Goal: Information Seeking & Learning: Learn about a topic

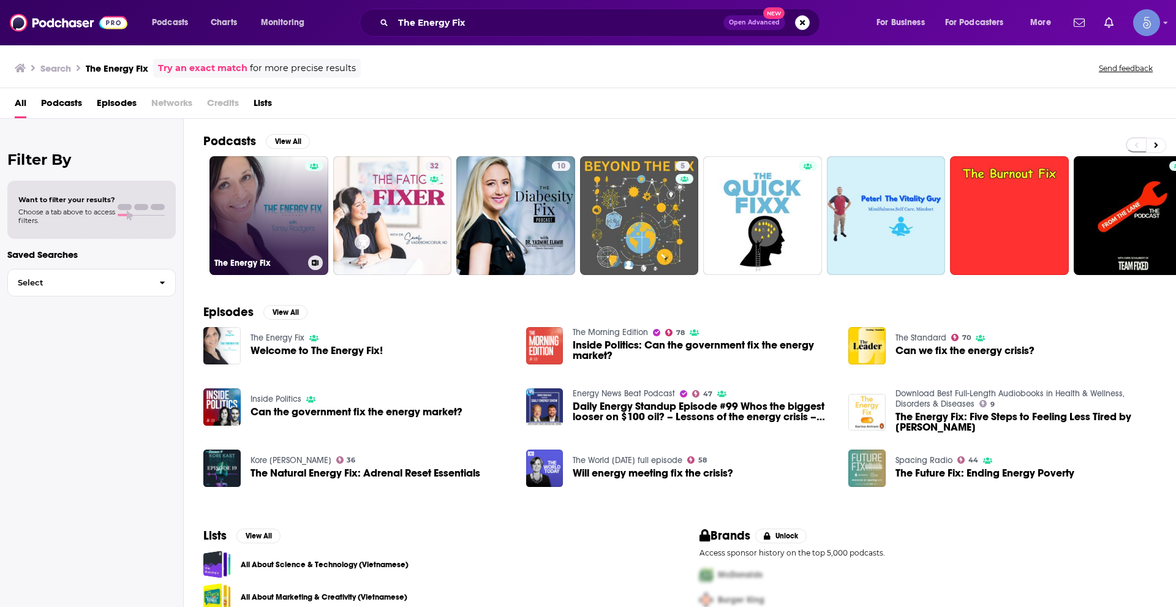
click at [278, 207] on link "The Energy Fix" at bounding box center [268, 215] width 119 height 119
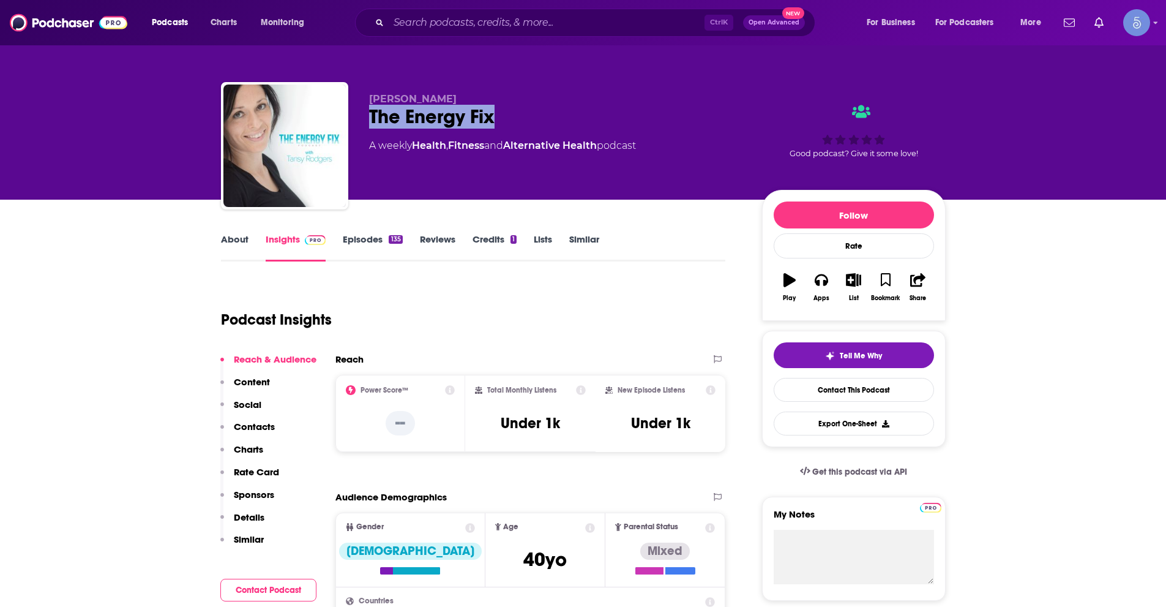
drag, startPoint x: 366, startPoint y: 117, endPoint x: 528, endPoint y: 127, distance: 162.6
click at [528, 127] on div "[PERSON_NAME] The Energy Fix A weekly Health , Fitness and Alternative Health p…" at bounding box center [583, 148] width 725 height 132
copy h2 "The Energy Fix"
click at [246, 242] on link "About" at bounding box center [235, 247] width 28 height 28
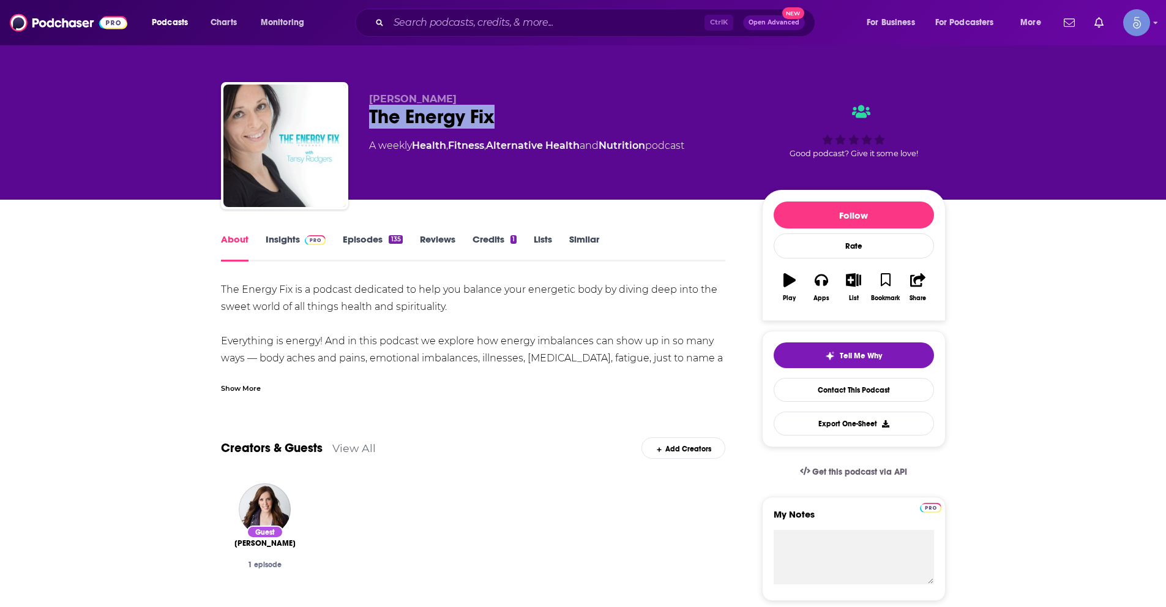
drag, startPoint x: 367, startPoint y: 113, endPoint x: 511, endPoint y: 108, distance: 144.0
click at [511, 108] on div "[PERSON_NAME] The Energy Fix A weekly Health , Fitness , Alternative Health and…" at bounding box center [583, 148] width 725 height 132
copy h1 "The Energy Fix"
drag, startPoint x: 367, startPoint y: 94, endPoint x: 452, endPoint y: 95, distance: 84.5
click at [452, 95] on div "[PERSON_NAME] The Energy Fix A weekly Health , Fitness , Alternative Health and…" at bounding box center [583, 148] width 725 height 132
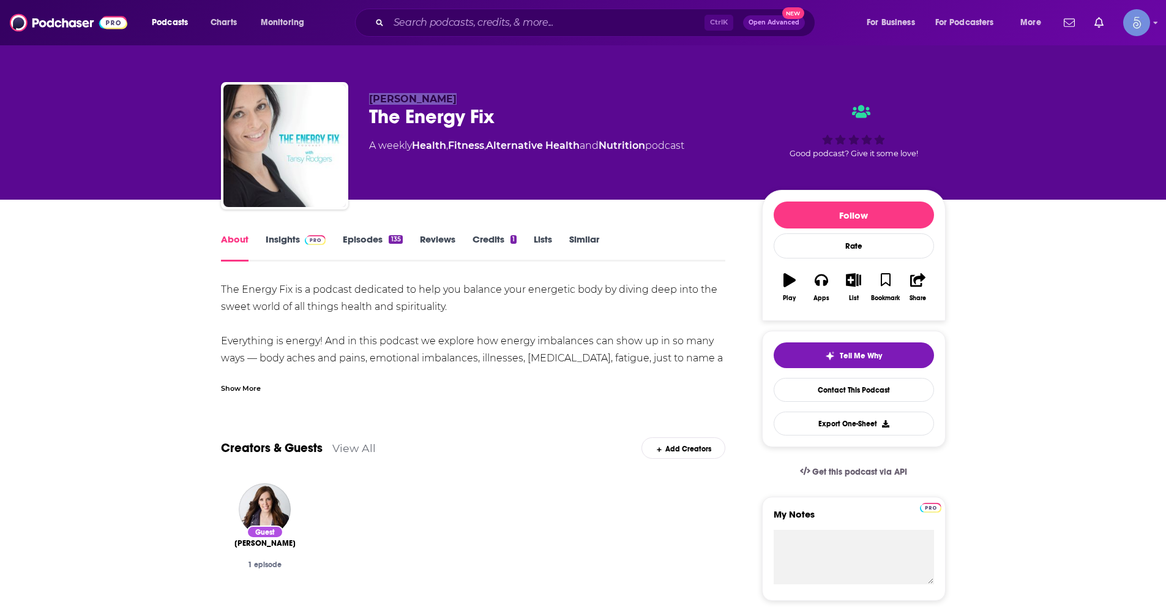
copy span "[PERSON_NAME]"
click at [231, 384] on div "Show More" at bounding box center [241, 387] width 40 height 12
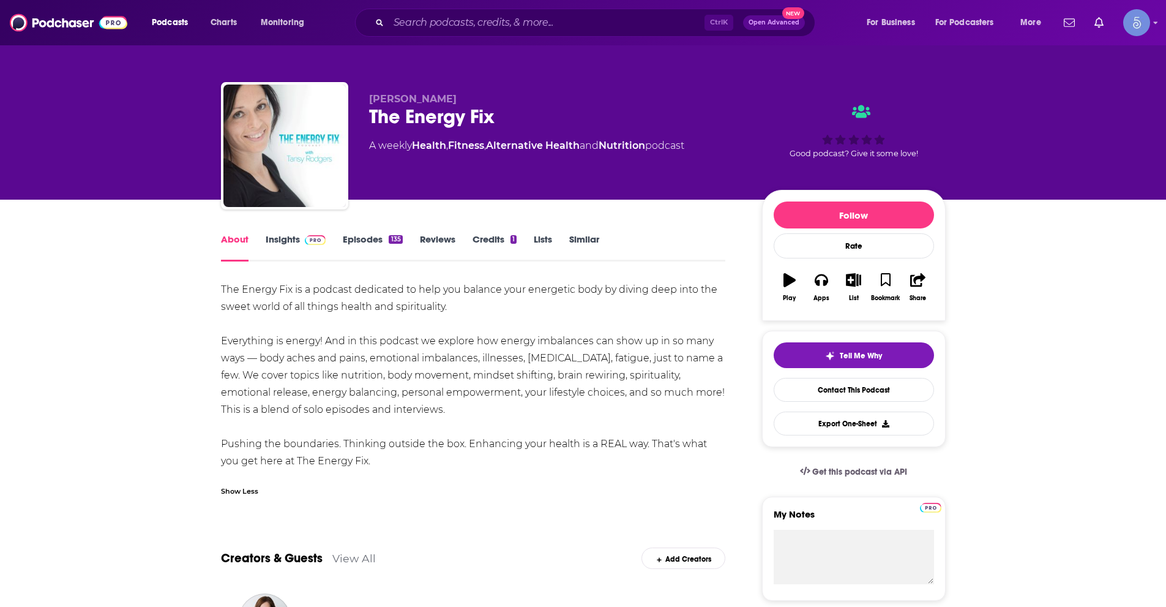
drag, startPoint x: 219, startPoint y: 283, endPoint x: 373, endPoint y: 458, distance: 233.0
copy div "The Energy Fix is a podcast dedicated to help you balance your energetic body b…"
click at [582, 422] on div "The Energy Fix is a podcast dedicated to help you balance your energetic body b…" at bounding box center [473, 375] width 505 height 189
click at [574, 400] on div "The Energy Fix is a podcast dedicated to help you balance your energetic body b…" at bounding box center [473, 375] width 505 height 189
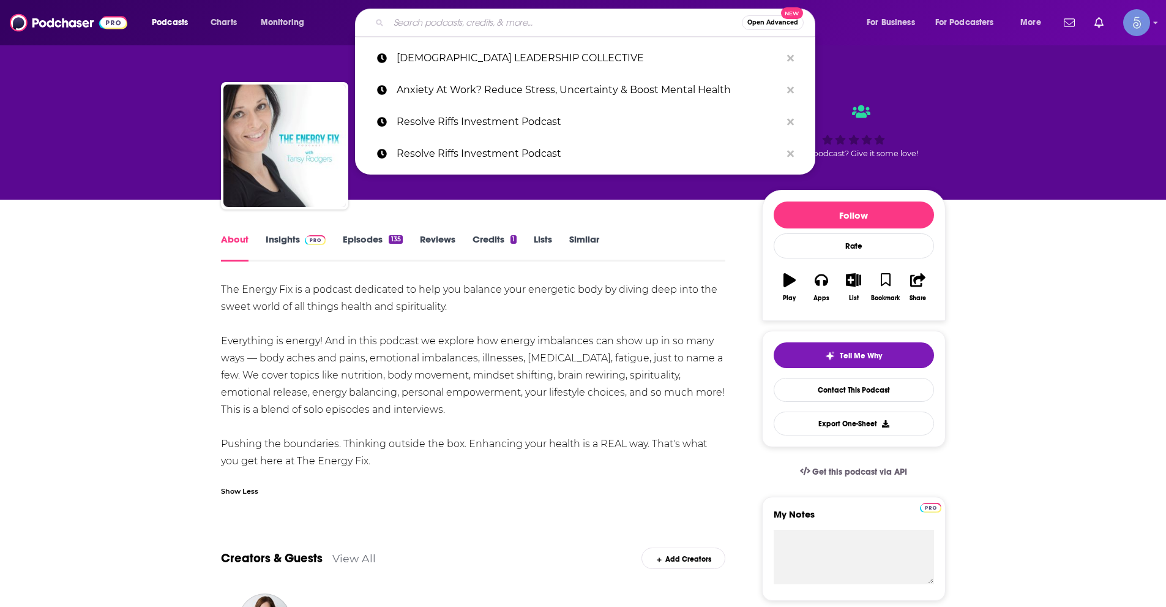
click at [430, 23] on input "Search podcasts, credits, & more..." at bounding box center [565, 23] width 353 height 20
paste input "Just Between Us"
type input "Just Between Us"
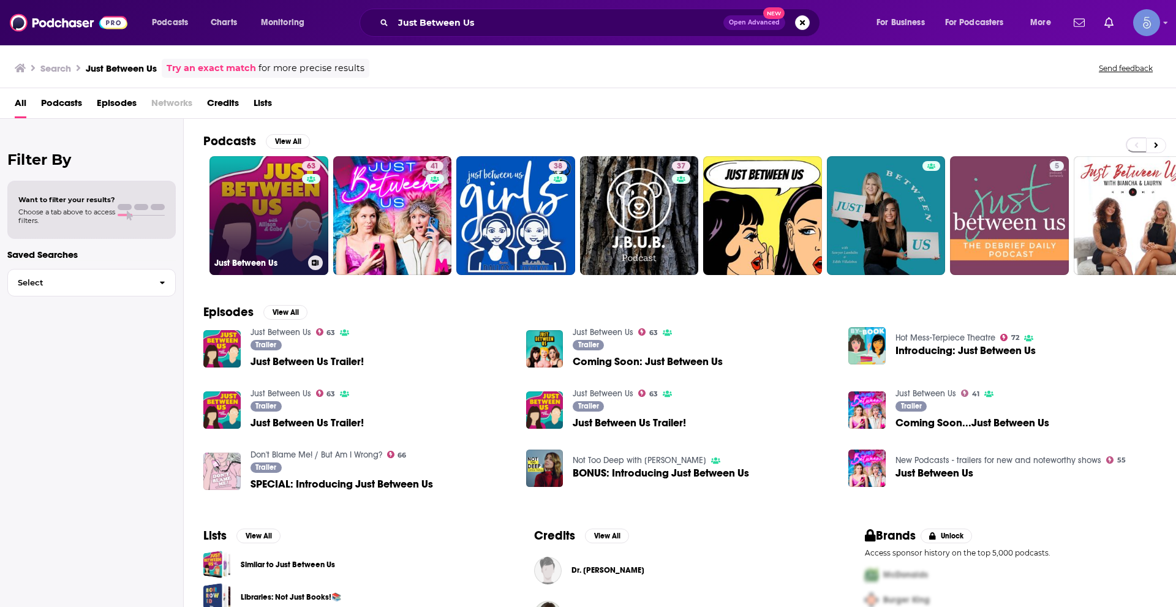
click at [277, 209] on link "63 Just Between Us" at bounding box center [268, 215] width 119 height 119
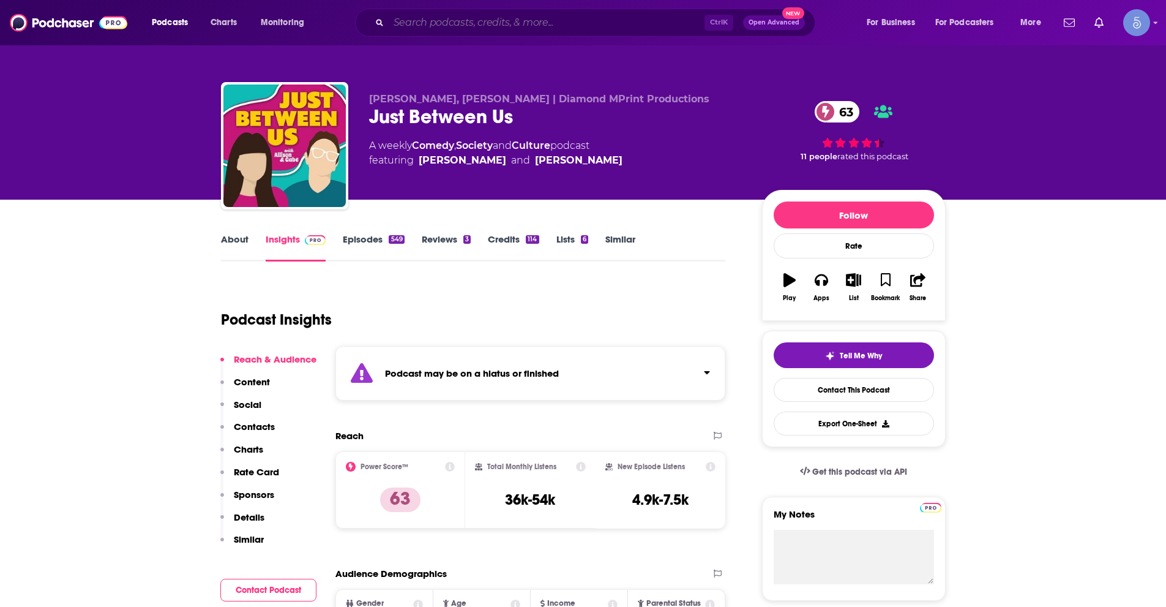
click at [424, 21] on input "Search podcasts, credits, & more..." at bounding box center [547, 23] width 316 height 20
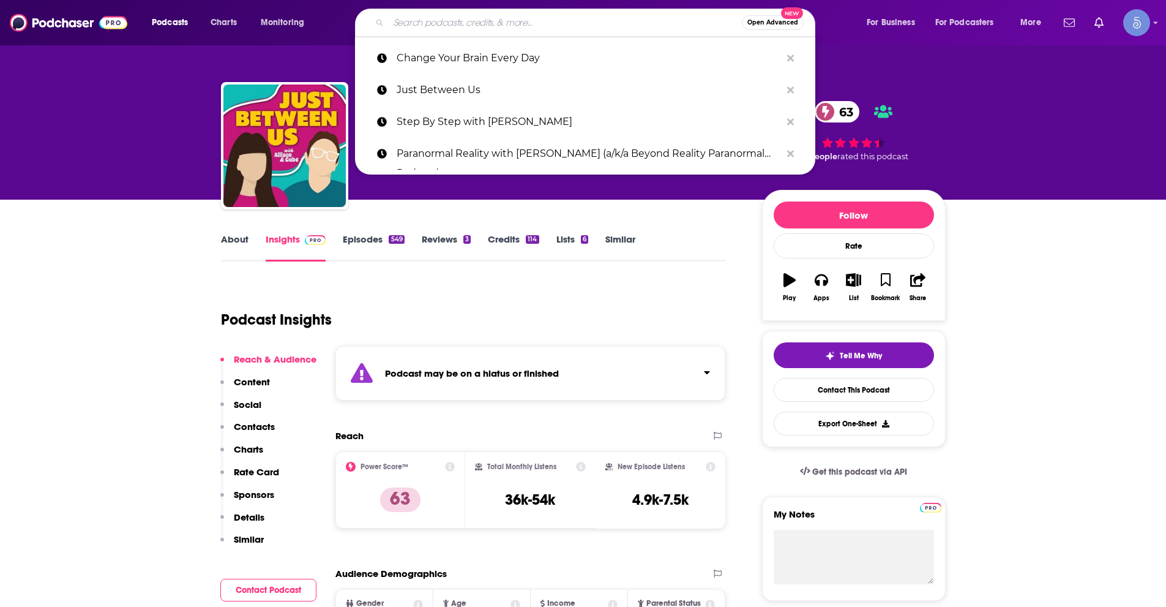
paste input "Just Between Us is a comedic variety show where [PERSON_NAME] and [PERSON_NAME]…"
type input "Just Between Us is a comedic variety show where [PERSON_NAME] and [PERSON_NAME]…"
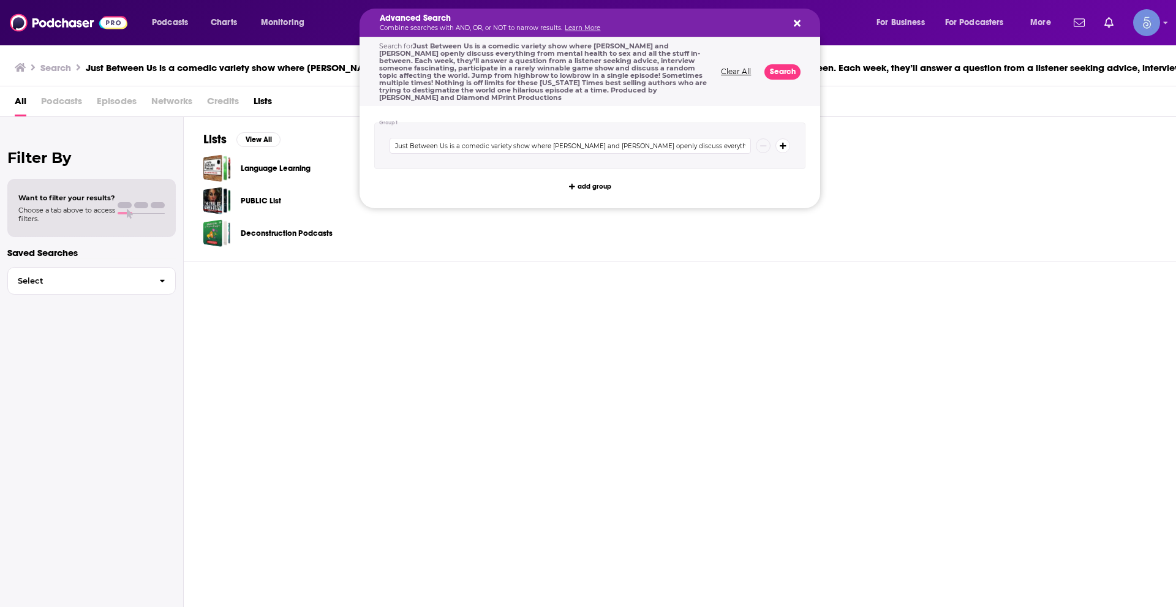
click at [585, 17] on h5 "Advanced Search" at bounding box center [580, 18] width 400 height 9
click at [584, 17] on h5 "Advanced Search" at bounding box center [580, 18] width 400 height 9
click at [795, 22] on icon "Search podcasts, credits, & more..." at bounding box center [797, 23] width 7 height 7
click at [734, 70] on button "Clear All" at bounding box center [735, 71] width 37 height 9
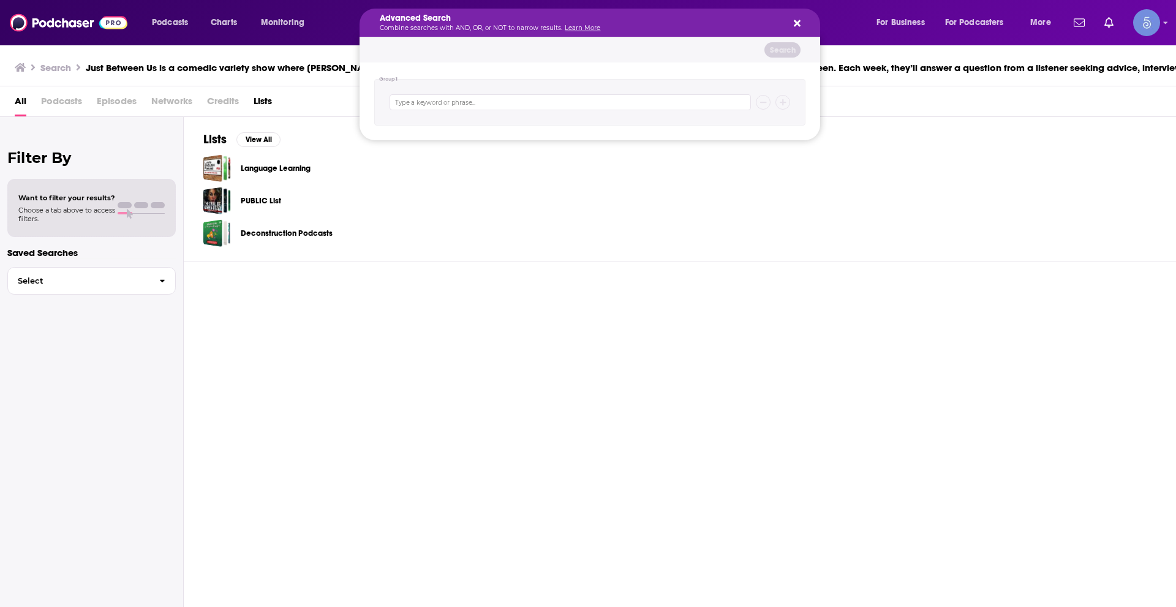
click at [797, 22] on icon "Search podcasts, credits, & more..." at bounding box center [797, 23] width 7 height 7
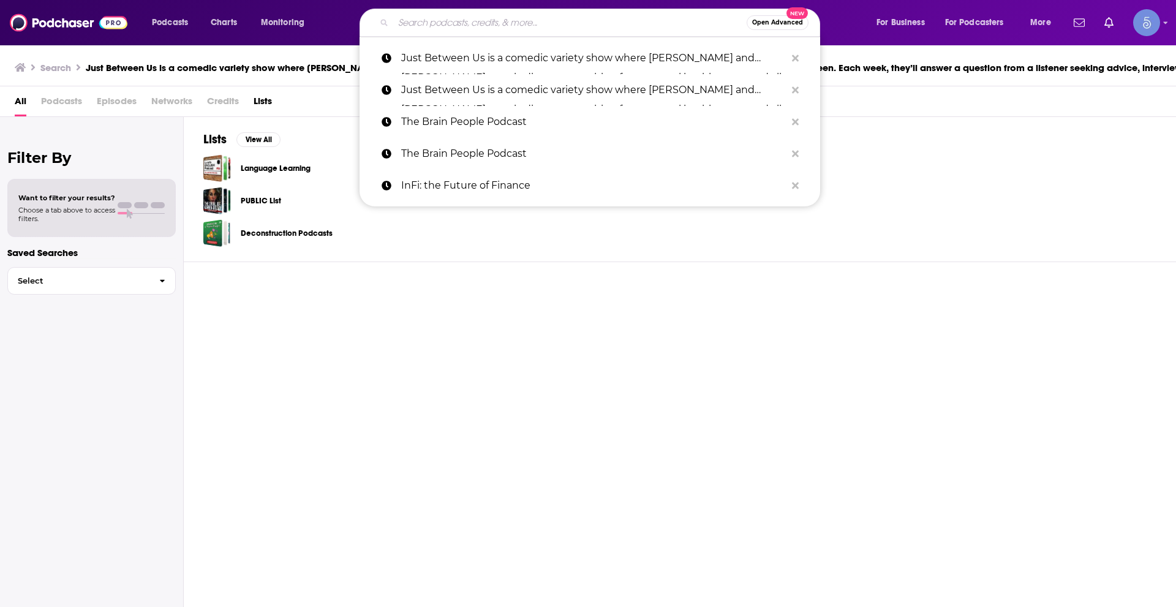
click at [524, 17] on input "Search podcasts, credits, & more..." at bounding box center [569, 23] width 353 height 20
paste input "Just Between Us"
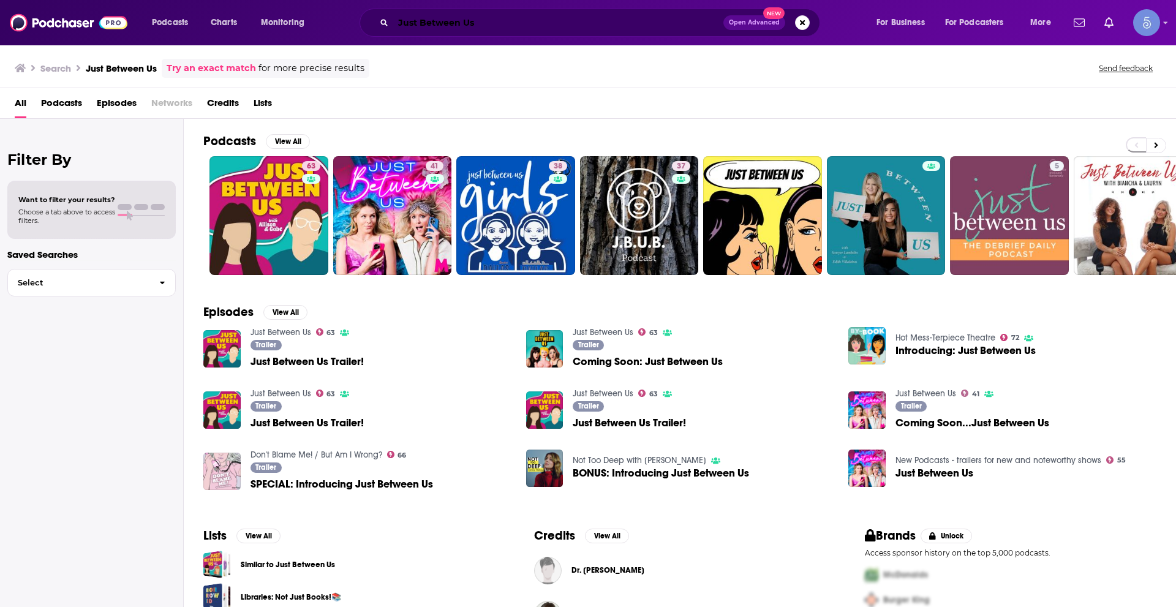
click at [464, 15] on input "Just Between Us" at bounding box center [558, 23] width 330 height 20
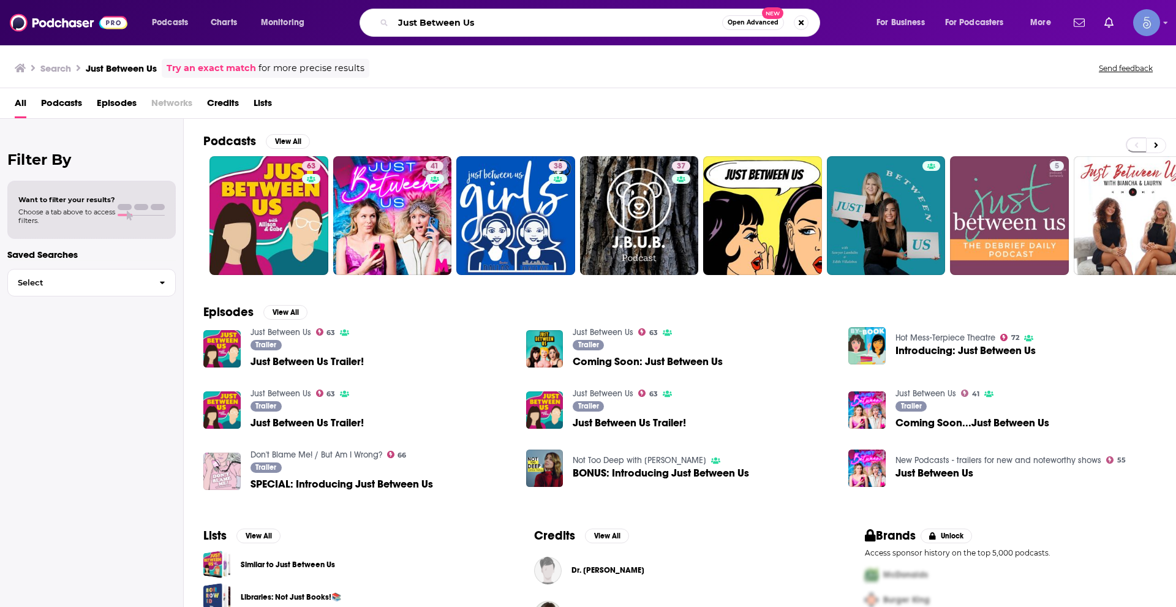
click at [464, 15] on input "Just Between Us" at bounding box center [557, 23] width 329 height 20
paste input "Breakpoint"
type input "Breakpoints"
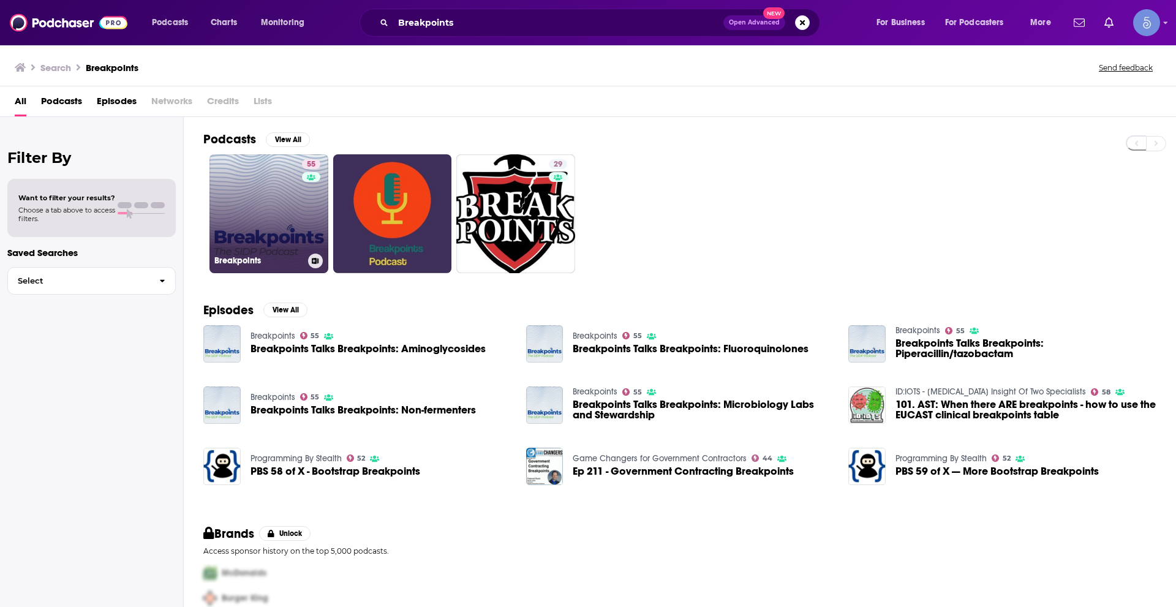
click at [244, 214] on link "55 Breakpoints" at bounding box center [268, 213] width 119 height 119
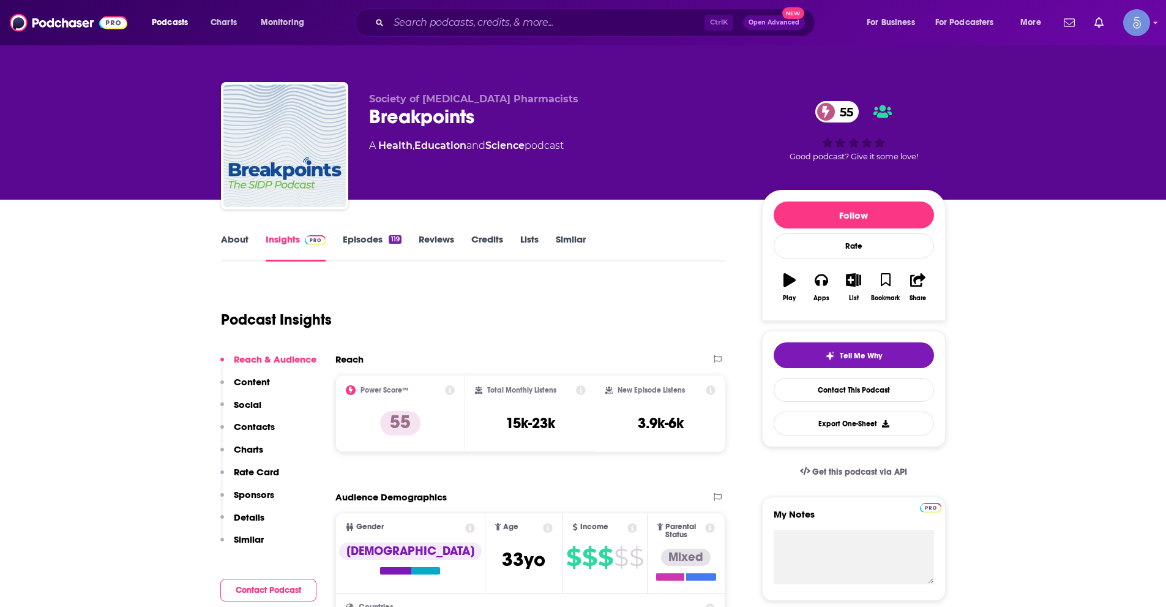
click at [239, 246] on link "About" at bounding box center [235, 247] width 28 height 28
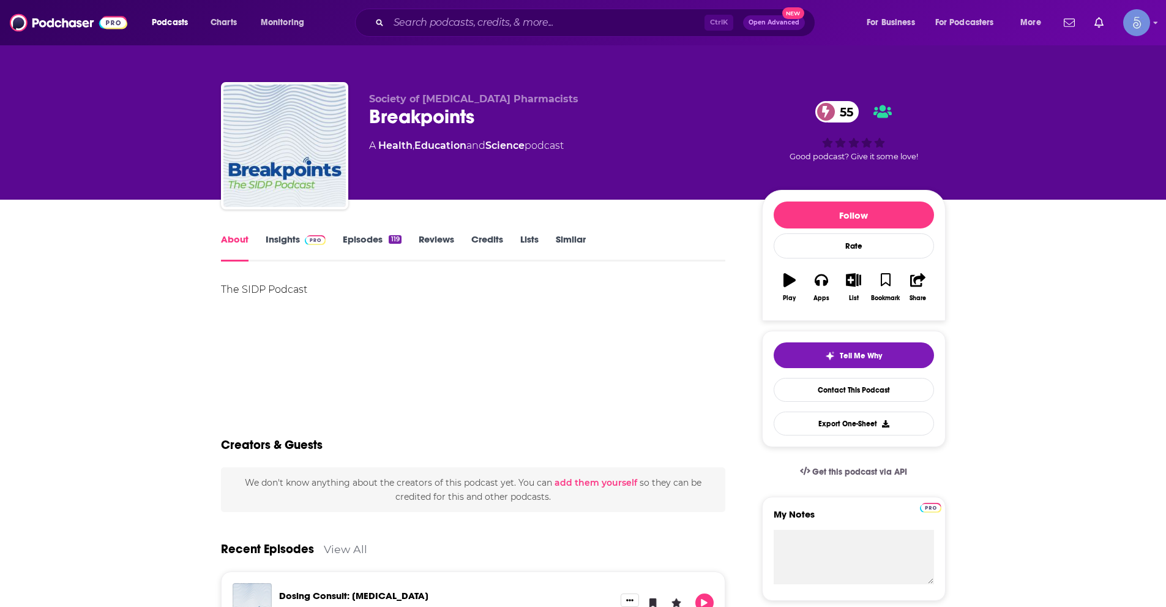
click at [363, 242] on link "Episodes 119" at bounding box center [372, 247] width 58 height 28
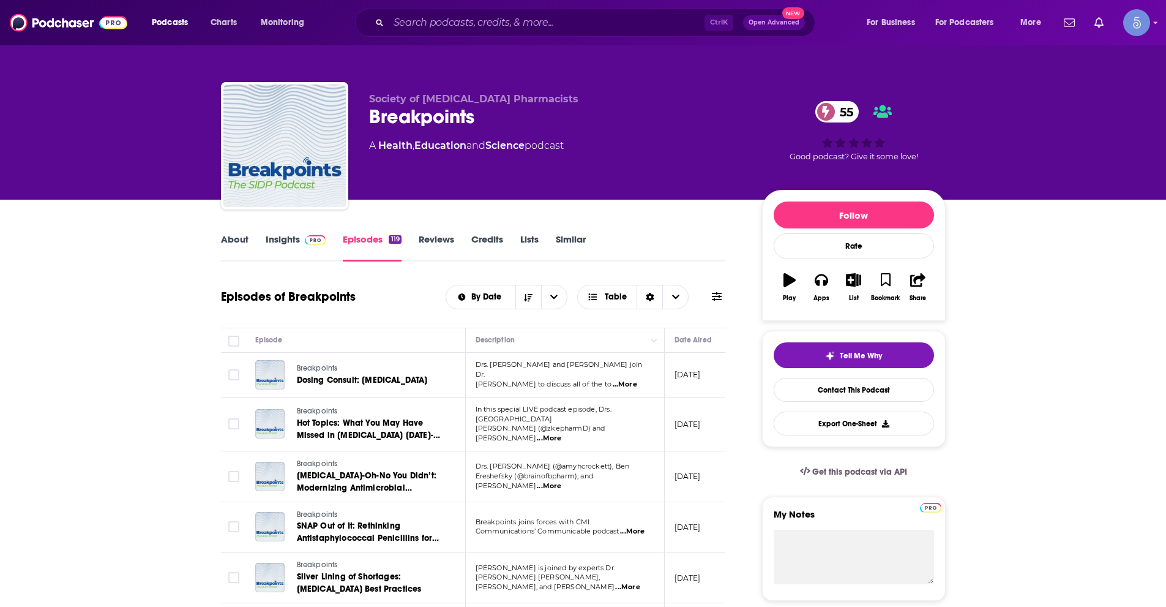
click at [637, 380] on span "...More" at bounding box center [625, 385] width 24 height 10
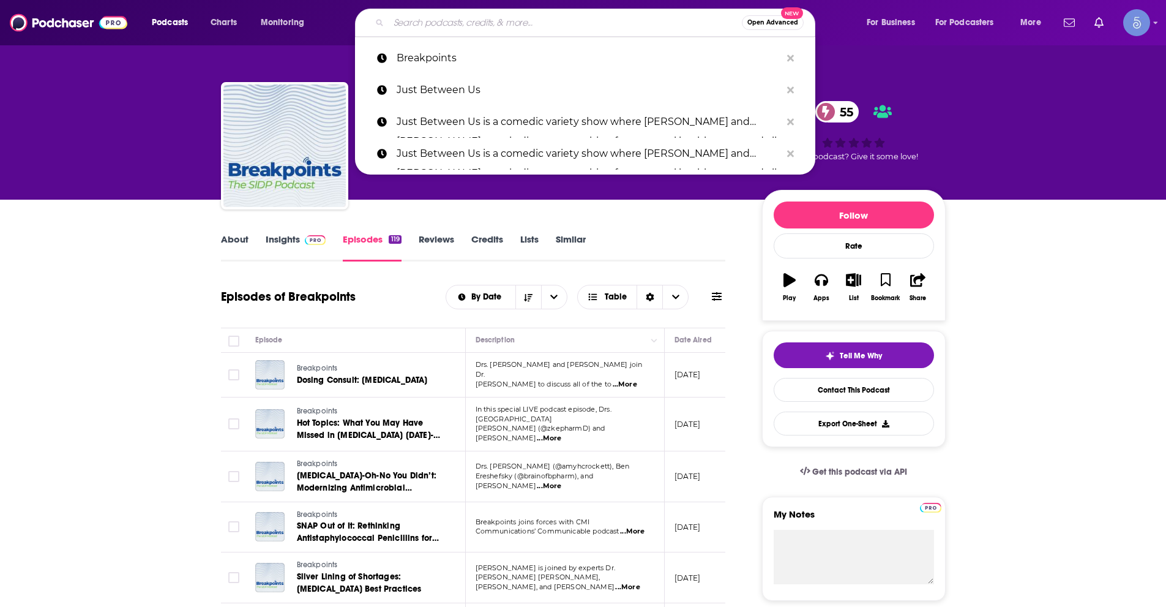
click at [444, 28] on input "Search podcasts, credits, & more..." at bounding box center [565, 23] width 353 height 20
paste input "The Luke and [PERSON_NAME] Show"
type input "The Luke and [PERSON_NAME] Show"
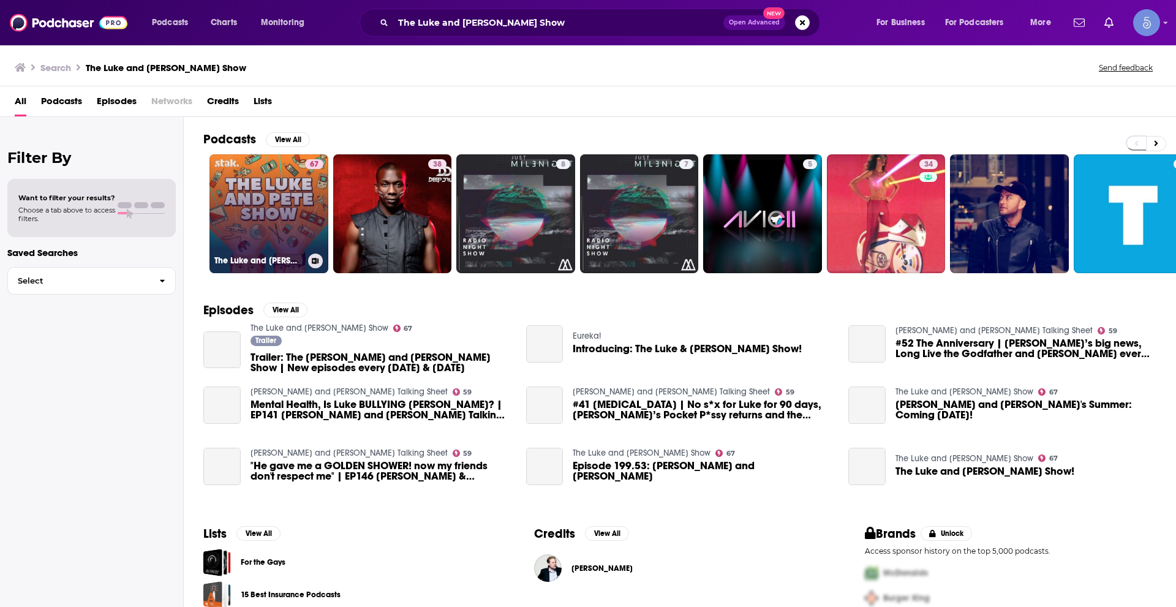
click at [288, 203] on link "67 The Luke and [PERSON_NAME] Show" at bounding box center [268, 213] width 119 height 119
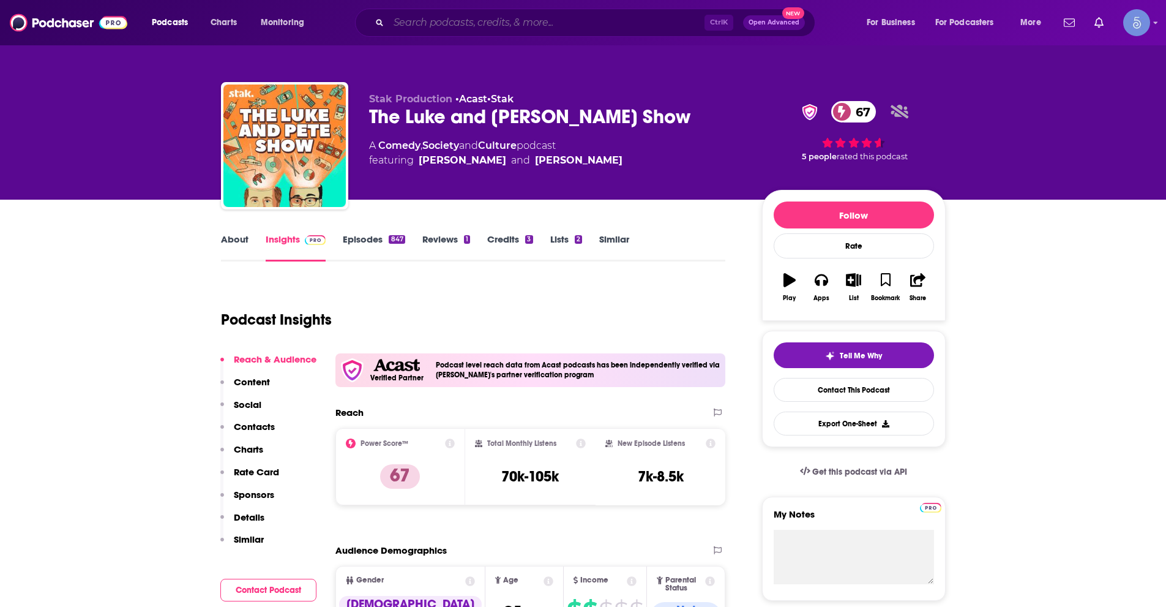
click at [423, 17] on input "Search podcasts, credits, & more..." at bounding box center [547, 23] width 316 height 20
paste input "That's So Retrograde"
type input "That's So Retrograde"
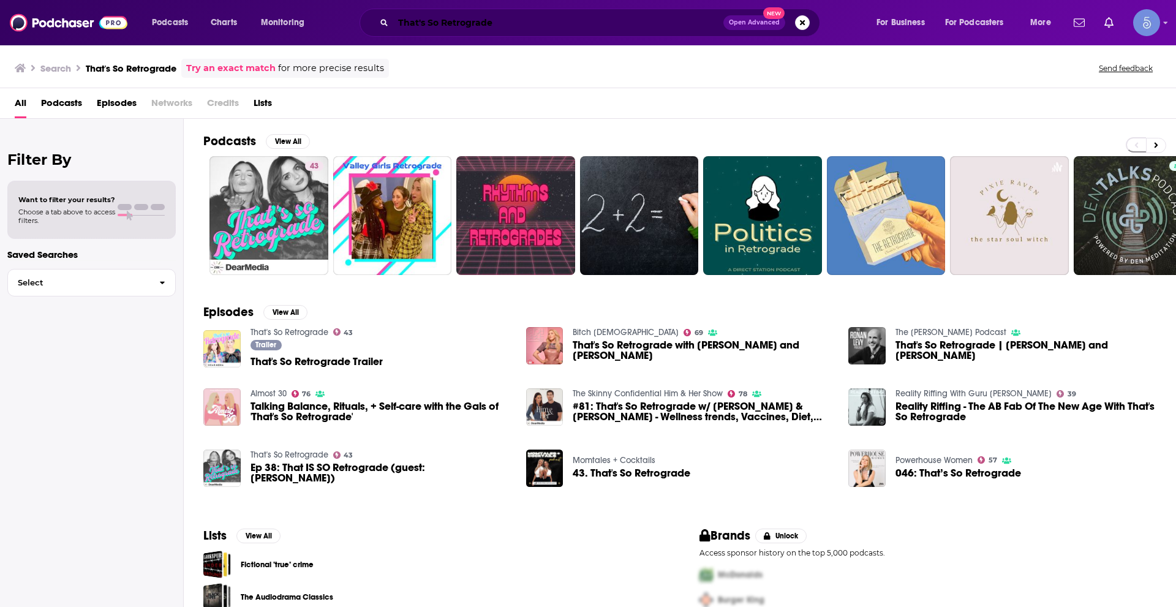
click at [464, 17] on input "That's So Retrograde" at bounding box center [558, 23] width 330 height 20
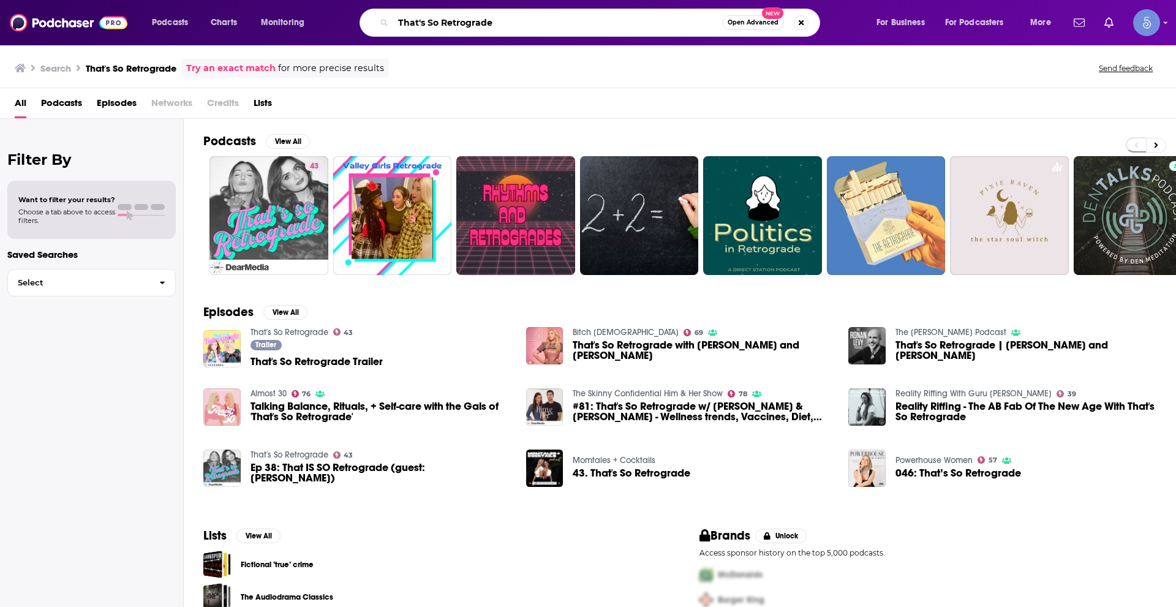
click at [464, 17] on input "That's So Retrograde" at bounding box center [557, 23] width 329 height 20
paste input "e Realignment Podcast with [PERSON_NAME]"
type input "The Realignment Podcast with [PERSON_NAME]"
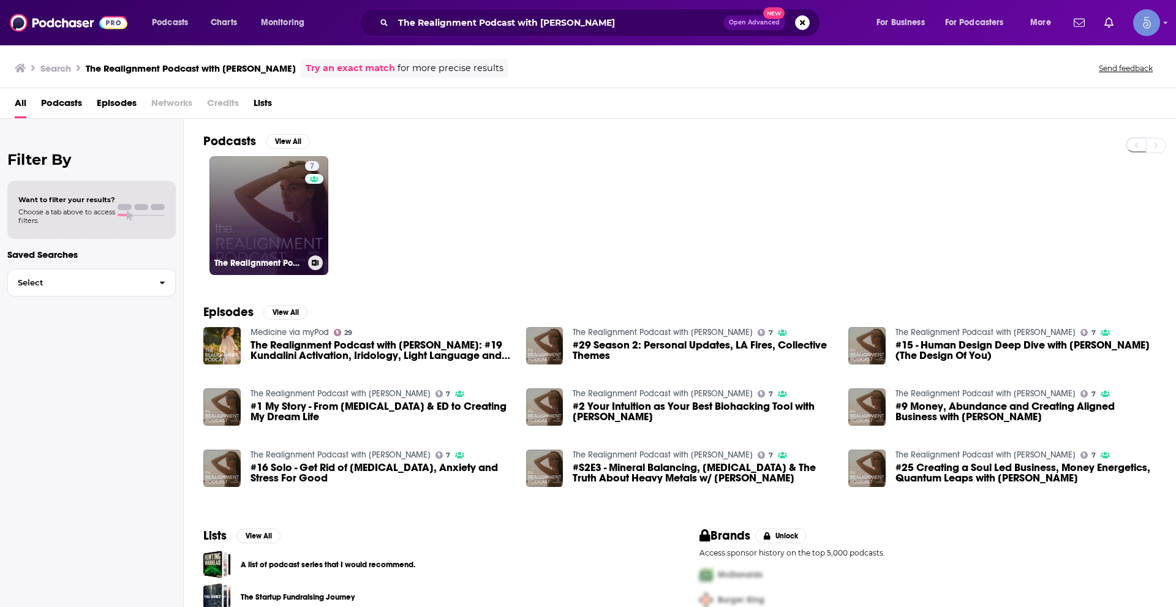
click at [289, 223] on link "7 The Realignment Podcast with [PERSON_NAME]" at bounding box center [268, 215] width 119 height 119
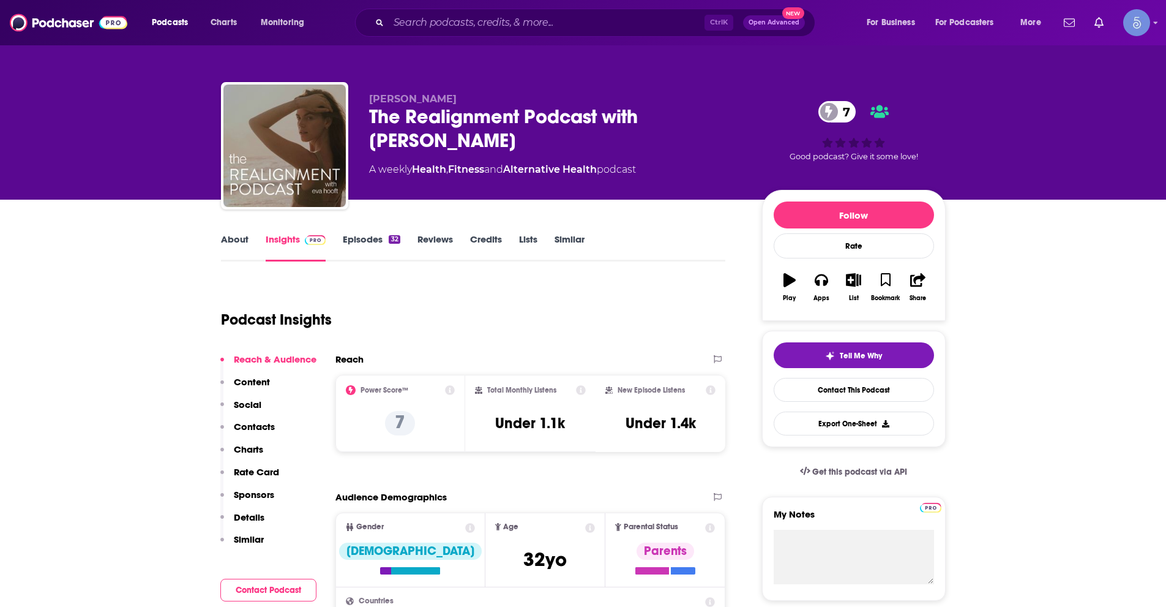
click at [632, 300] on div "Podcast Insights" at bounding box center [468, 312] width 495 height 62
click at [430, 31] on input "Search podcasts, credits, & more..." at bounding box center [547, 23] width 316 height 20
paste input "Rethinking Wellness"
type input "Rethinking Wellness"
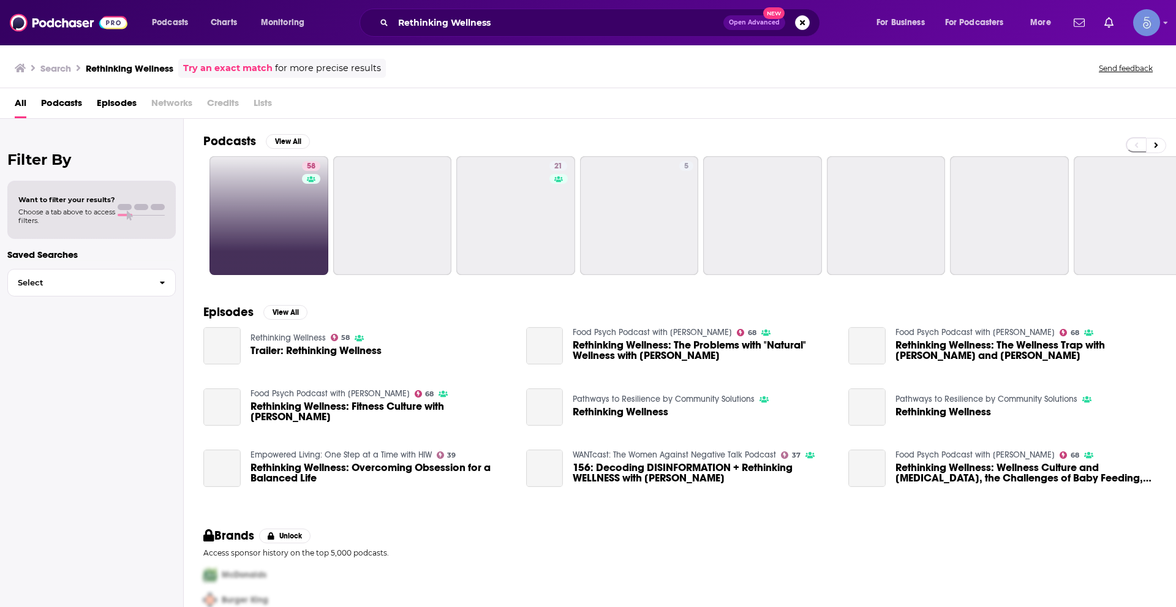
click at [223, 236] on link "58" at bounding box center [268, 215] width 119 height 119
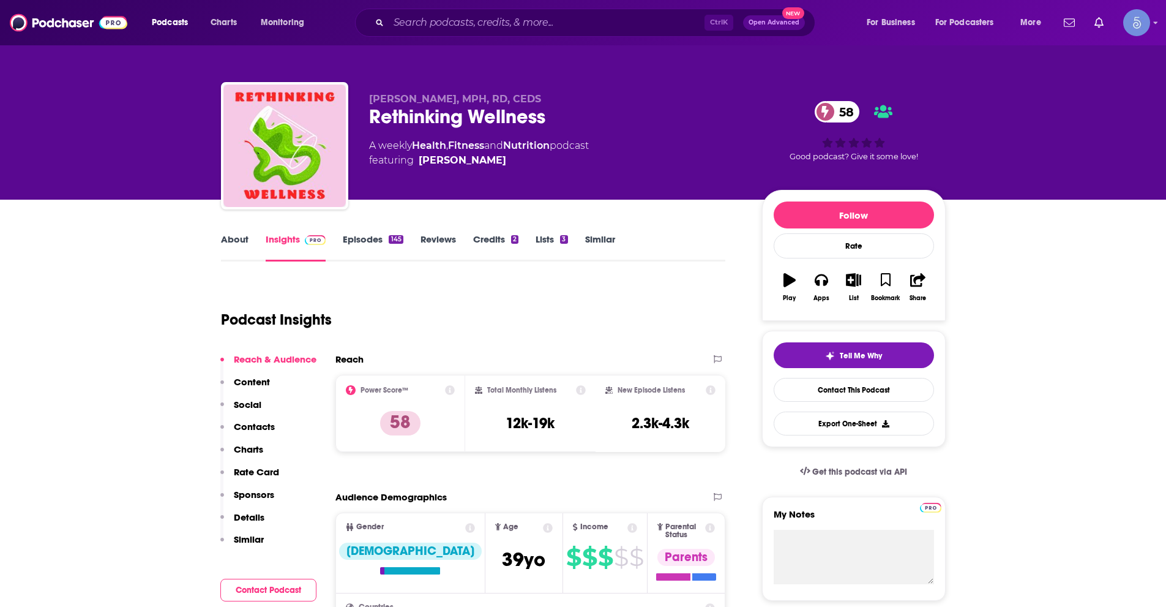
click at [465, 11] on div "Ctrl K Open Advanced New" at bounding box center [585, 23] width 460 height 28
click at [474, 20] on input "Search podcasts, credits, & more..." at bounding box center [547, 23] width 316 height 20
paste input "Know Your Aura with Mystic [PERSON_NAME]"
type input "Know Your Aura with Mystic [PERSON_NAME]"
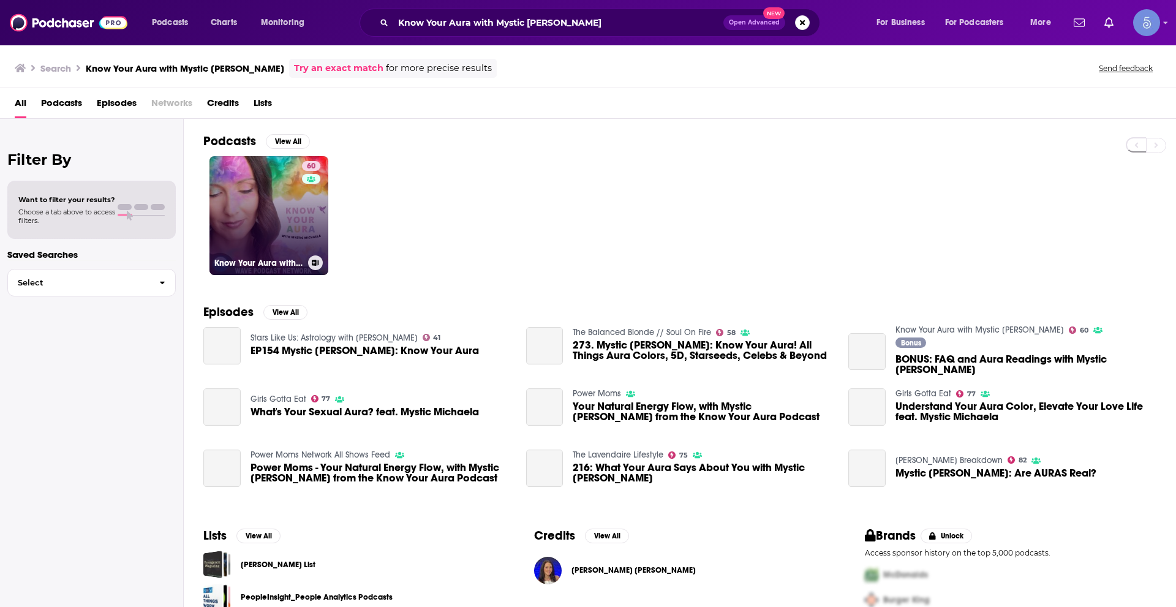
click at [257, 213] on link "60 Know Your Aura with Mystic [PERSON_NAME]" at bounding box center [268, 215] width 119 height 119
